Goal: Task Accomplishment & Management: Use online tool/utility

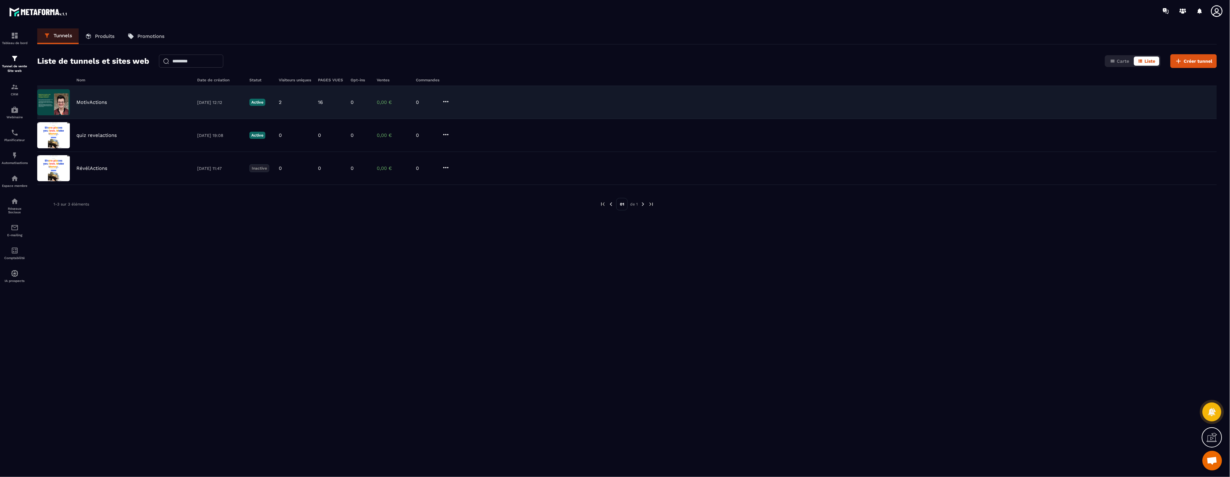
click at [96, 106] on div "MotivActions 14/09/2025 12:12 Active 2 16 0 0,00 € 0" at bounding box center [627, 102] width 1180 height 33
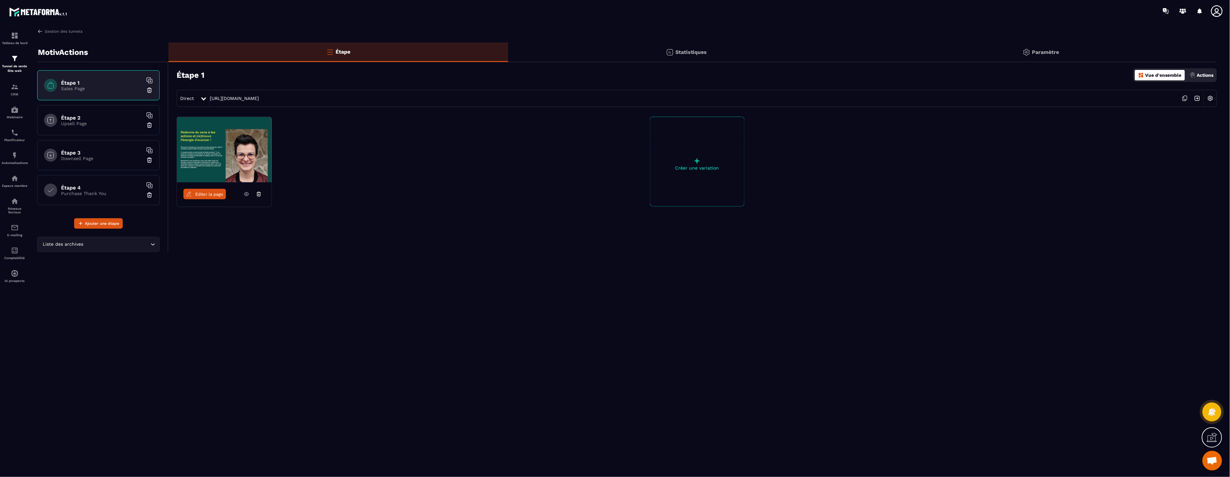
click at [248, 195] on icon at bounding box center [246, 194] width 5 height 4
click at [71, 128] on div "Étape 2 Upsell Page" at bounding box center [98, 120] width 122 height 30
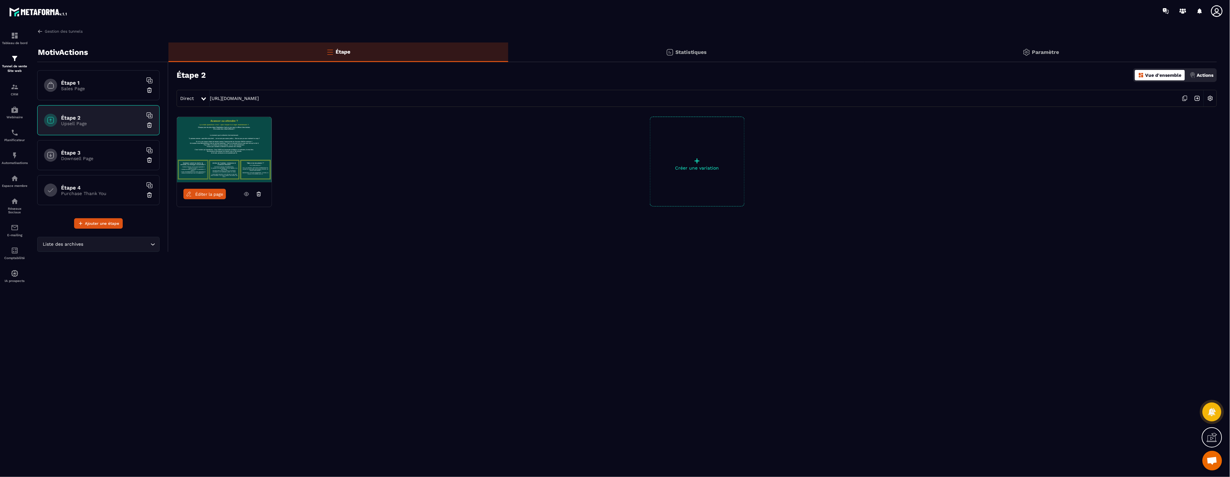
click at [242, 159] on img at bounding box center [224, 149] width 95 height 65
click at [205, 195] on span "Éditer la page" at bounding box center [209, 194] width 28 height 5
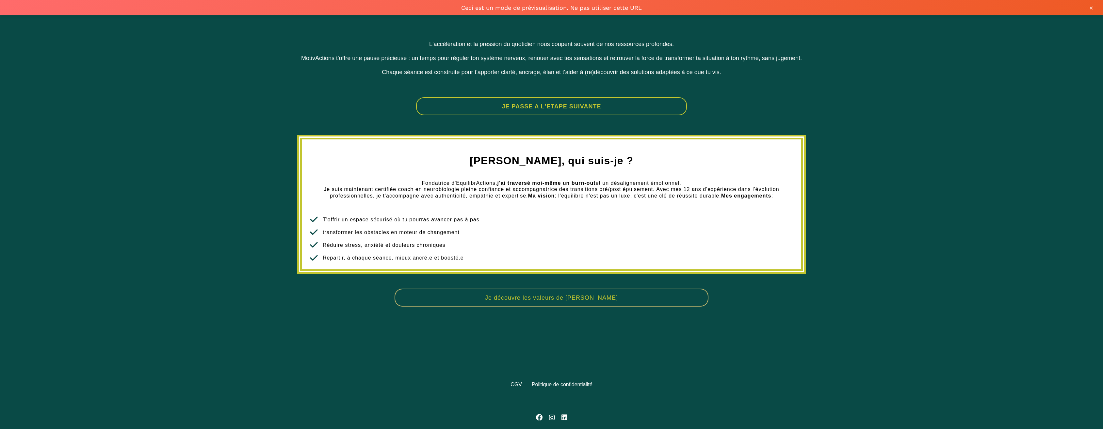
scroll to position [602, 0]
click at [556, 97] on button "JE PASSE A L'ETAPE SUIVANTE" at bounding box center [551, 106] width 271 height 18
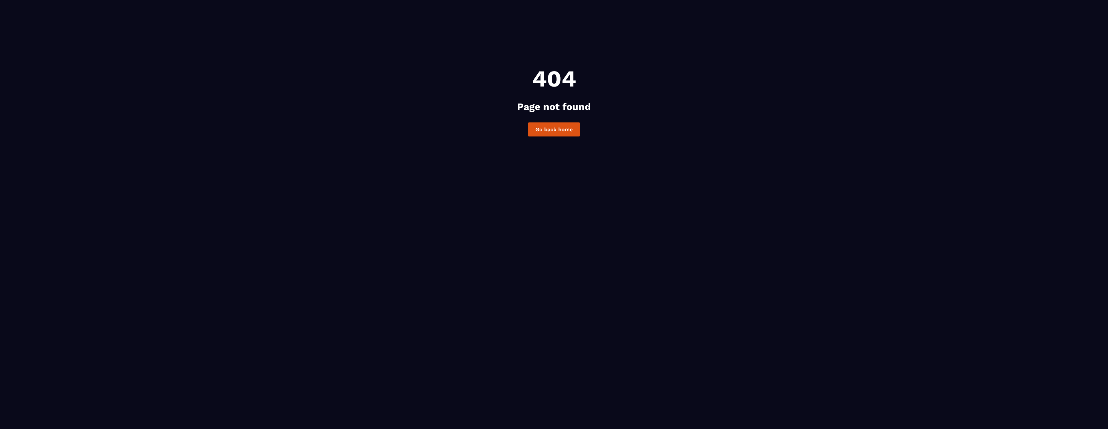
click at [552, 134] on link "Go back home" at bounding box center [554, 129] width 52 height 14
